Goal: Task Accomplishment & Management: Manage account settings

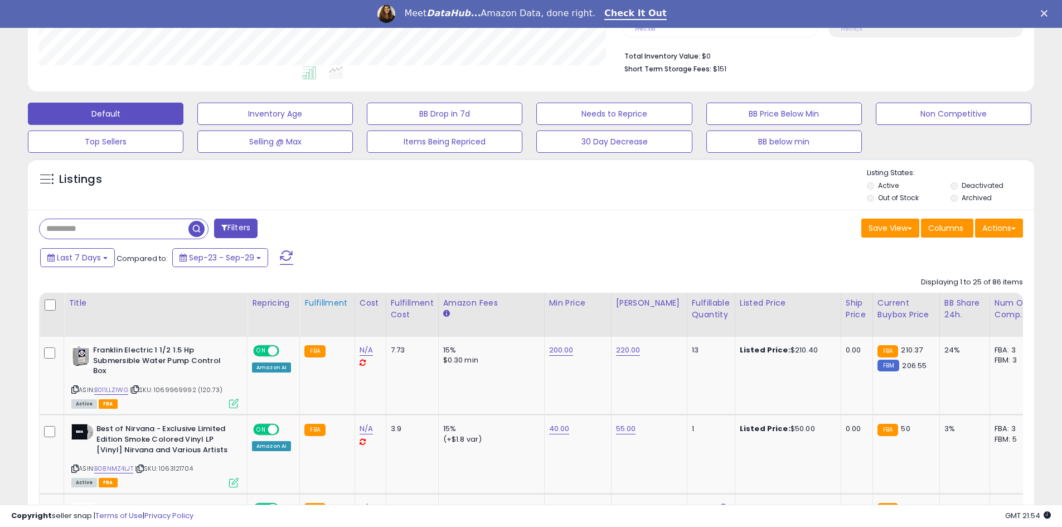
scroll to position [293, 0]
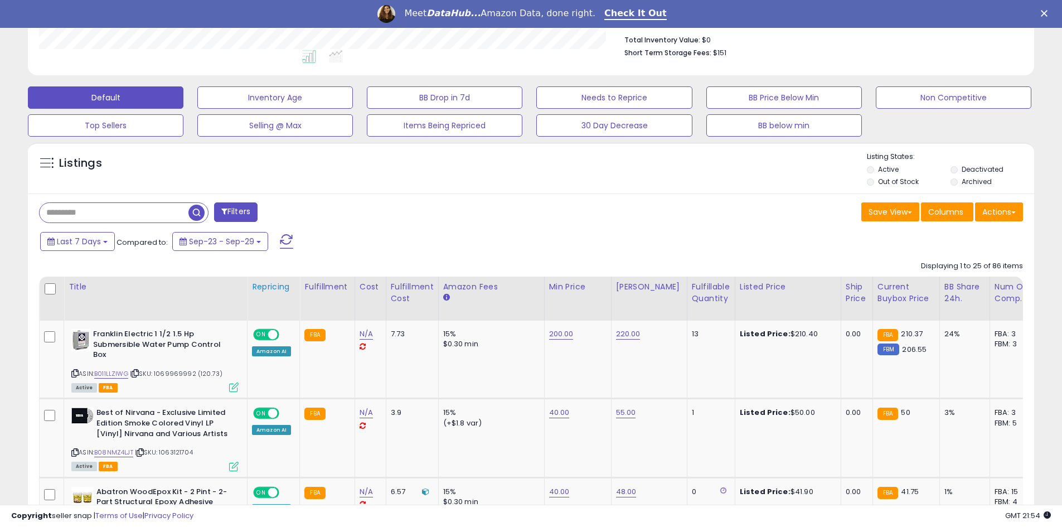
click at [284, 285] on div "Repricing" at bounding box center [273, 287] width 43 height 12
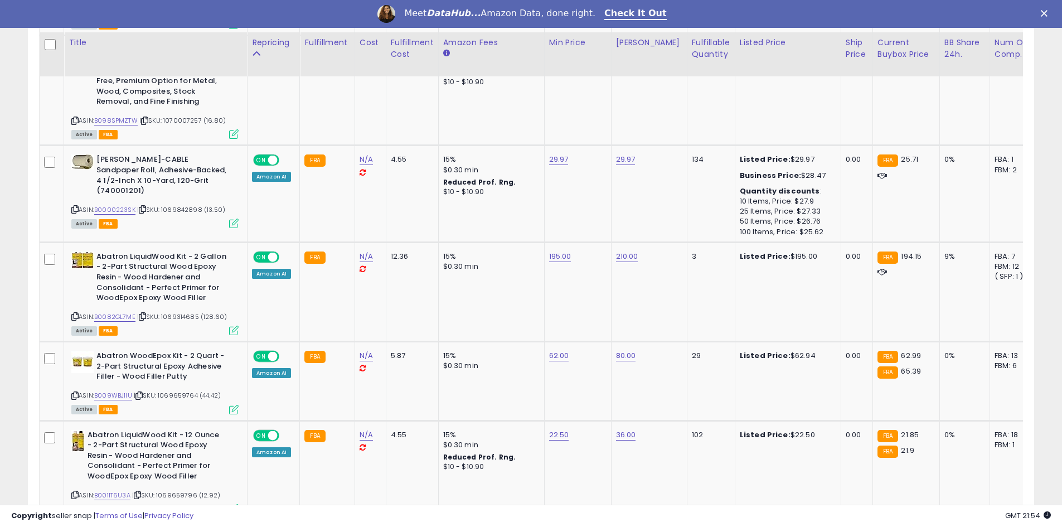
scroll to position [2363, 0]
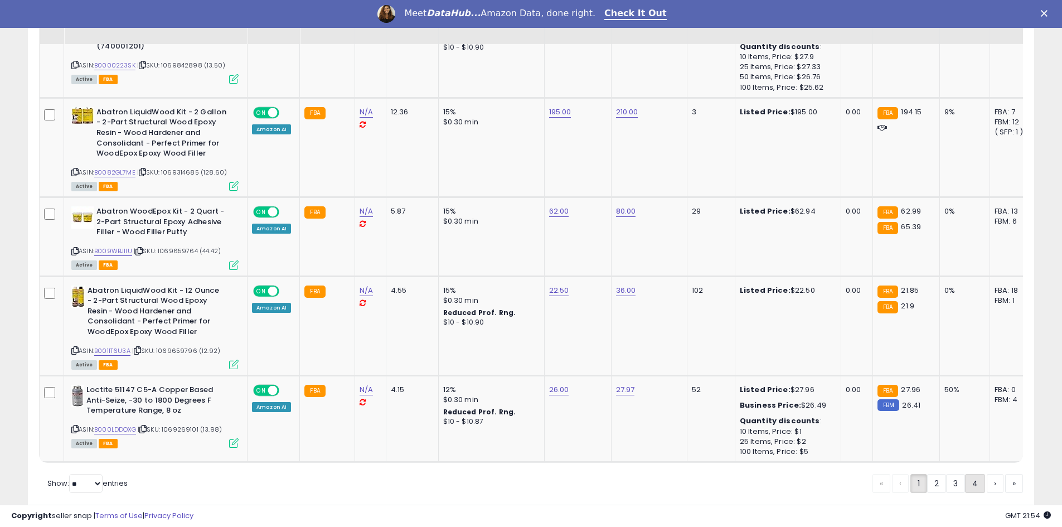
click at [969, 474] on link "4" at bounding box center [975, 483] width 20 height 19
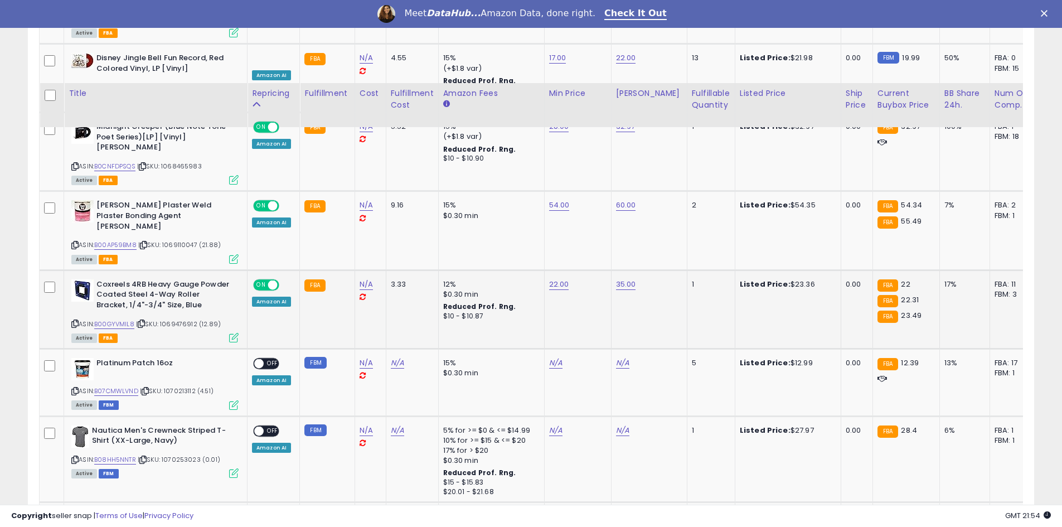
scroll to position [1023, 0]
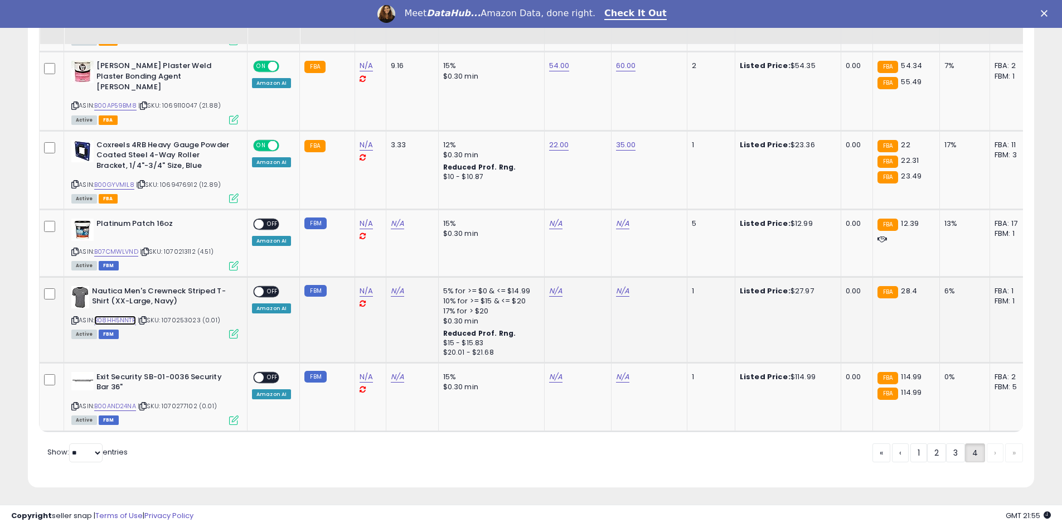
click at [121, 315] on link "B08HH5NNTR" at bounding box center [115, 319] width 42 height 9
click at [552, 285] on link "N/A" at bounding box center [555, 290] width 13 height 11
drag, startPoint x: 475, startPoint y: 252, endPoint x: 429, endPoint y: 255, distance: 45.8
click at [426, 254] on tbody "Beach House: Depression Cherry Vinyl LP [Vinyl] Beach House ASIN: B014LGFDY6 | …" at bounding box center [838, 10] width 1596 height 841
type input "*****"
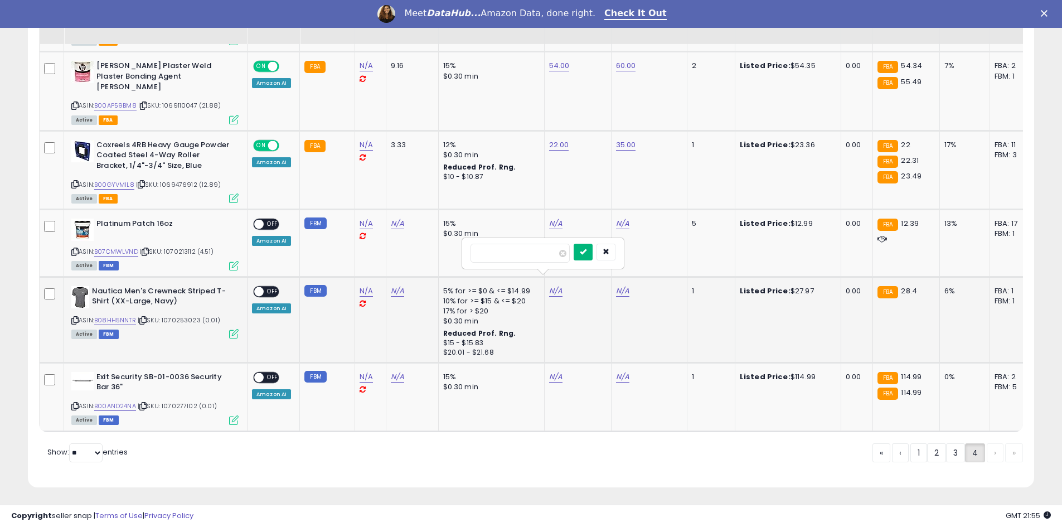
click at [593, 253] on button "submit" at bounding box center [583, 252] width 19 height 17
click at [621, 285] on link "N/A" at bounding box center [622, 290] width 13 height 11
type input "*****"
drag, startPoint x: 668, startPoint y: 250, endPoint x: 608, endPoint y: 197, distance: 81.0
click at [653, 250] on icon "submit" at bounding box center [650, 251] width 7 height 7
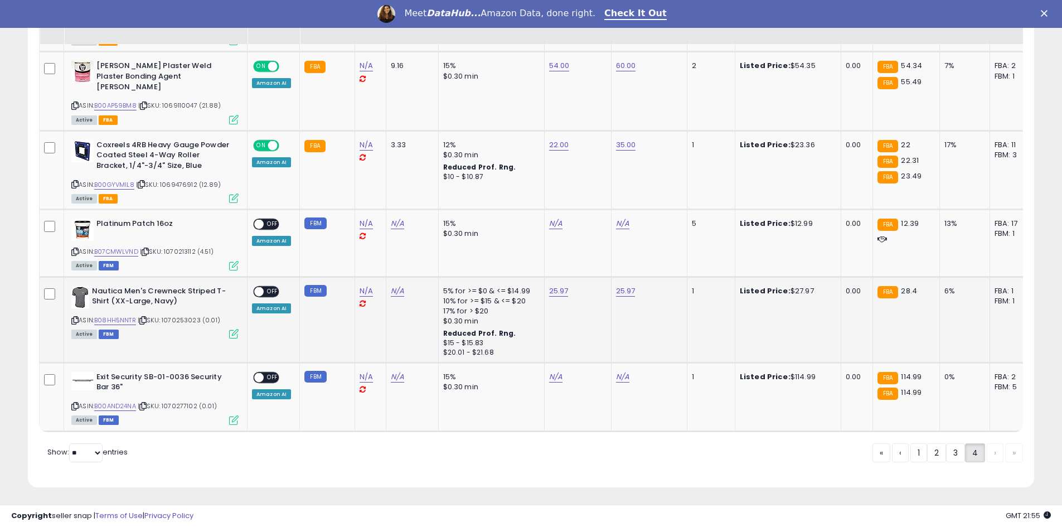
click at [265, 286] on span "OFF" at bounding box center [273, 290] width 18 height 9
click at [125, 247] on link "B07CMWLVND" at bounding box center [116, 251] width 44 height 9
click at [549, 218] on link "N/A" at bounding box center [555, 223] width 13 height 11
type input "****"
click at [593, 187] on button "submit" at bounding box center [583, 185] width 19 height 17
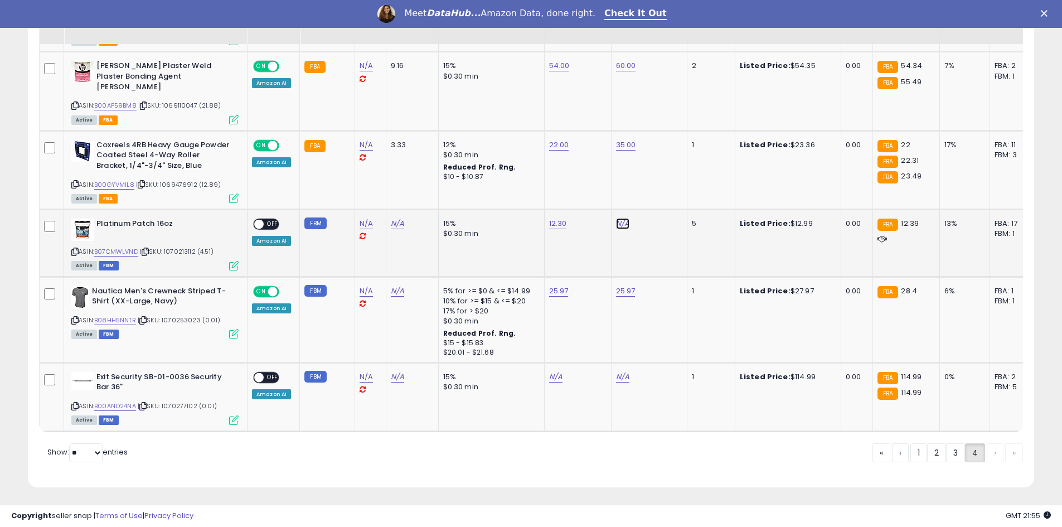
click at [616, 218] on link "N/A" at bounding box center [622, 223] width 13 height 11
type input "**"
click at [653, 184] on icon "submit" at bounding box center [650, 184] width 7 height 7
click at [266, 220] on span "OFF" at bounding box center [273, 224] width 18 height 9
click at [119, 401] on link "B00AND24NA" at bounding box center [115, 405] width 42 height 9
